Goal: Information Seeking & Learning: Learn about a topic

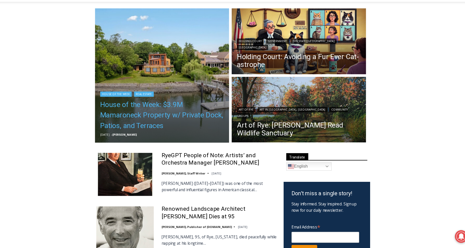
scroll to position [61, 0]
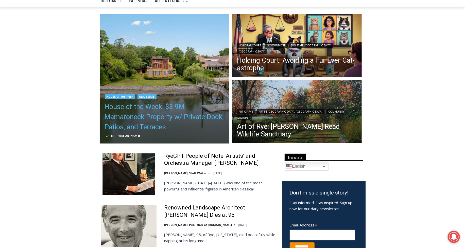
click at [143, 125] on link "House of the Week: $3.9M Mamaroneck Property w/ Private Dock, Patios, and Terra…" at bounding box center [165, 117] width 120 height 30
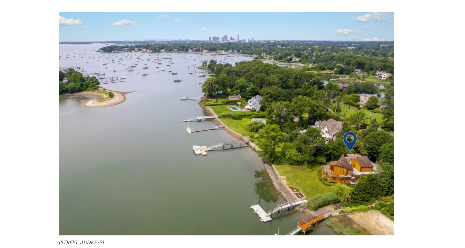
scroll to position [1759, 0]
drag, startPoint x: 150, startPoint y: 183, endPoint x: 96, endPoint y: 185, distance: 54.1
copy figcaption "1160 Greacen Point Road, Mamaroneck"
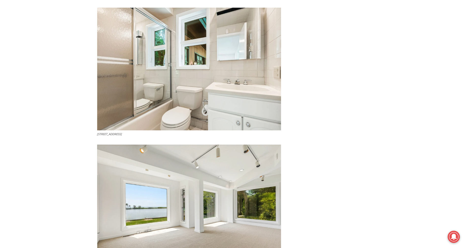
scroll to position [1116, 0]
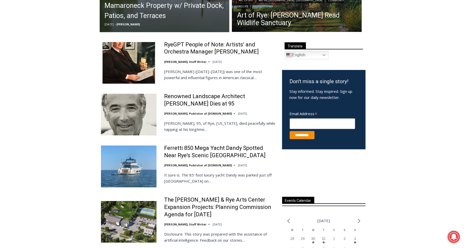
scroll to position [180, 0]
